Goal: Information Seeking & Learning: Learn about a topic

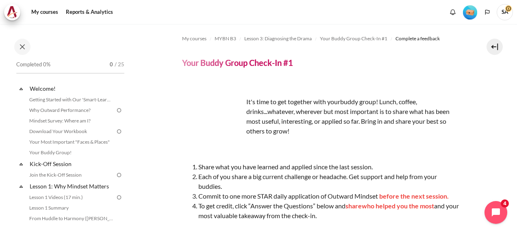
scroll to position [189, 0]
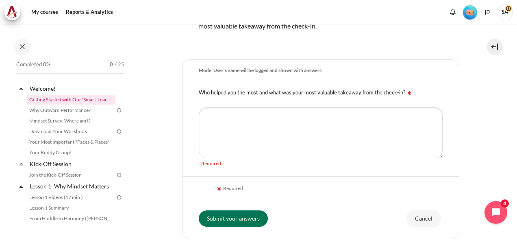
click at [48, 97] on link "Getting Started with Our 'Smart-Learning' Platform" at bounding box center [71, 100] width 89 height 10
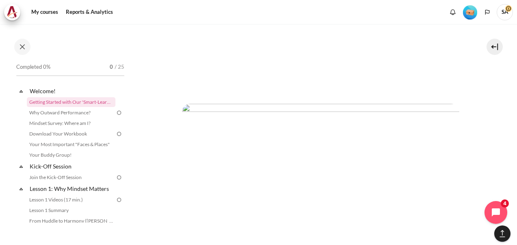
scroll to position [1424, 0]
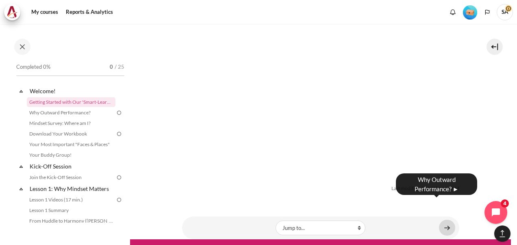
click at [444, 219] on link "Content" at bounding box center [447, 227] width 16 height 16
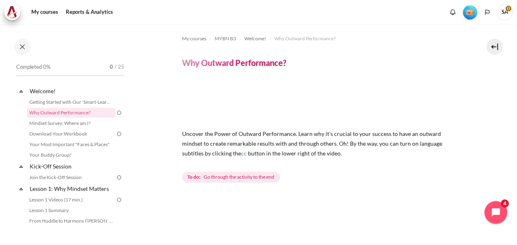
drag, startPoint x: 512, startPoint y: 100, endPoint x: 512, endPoint y: 104, distance: 4.1
click at [512, 104] on div "My courses MYBN B3 Welcome! Why Outward Performance? Why Outward Performance? cc" at bounding box center [258, 134] width 517 height 221
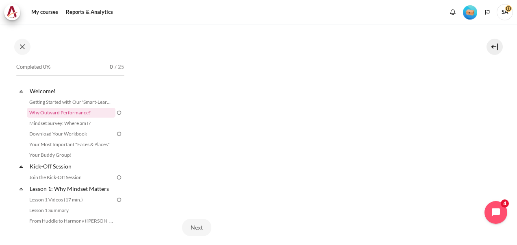
scroll to position [184, 0]
